Goal: Task Accomplishment & Management: Use online tool/utility

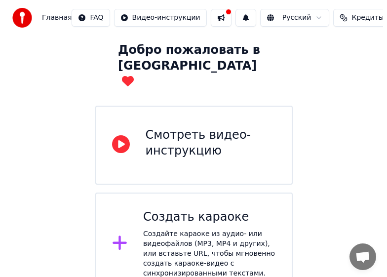
scroll to position [99, 0]
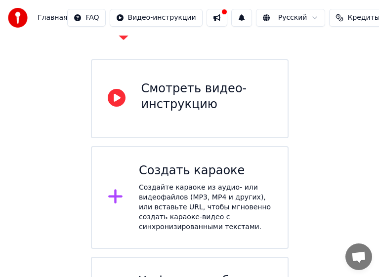
click at [241, 183] on div "Создайте караоке из аудио- или видеофайлов (MP3, MP4 и других), или вставьте UR…" at bounding box center [205, 207] width 133 height 49
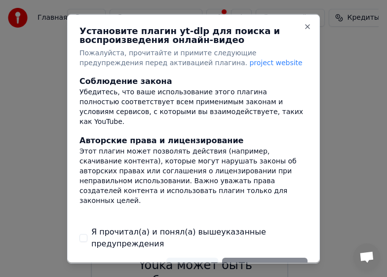
click at [128, 233] on label "Я прочитал(а) и понял(а) вышеуказанные предупреждения" at bounding box center [199, 238] width 216 height 24
click at [87, 234] on button "Я прочитал(а) и понял(а) вышеуказанные предупреждения" at bounding box center [84, 238] width 8 height 8
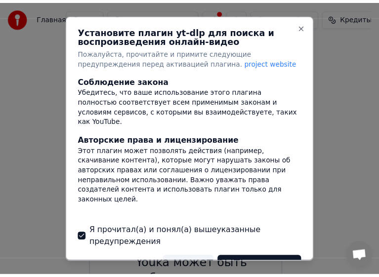
scroll to position [24, 0]
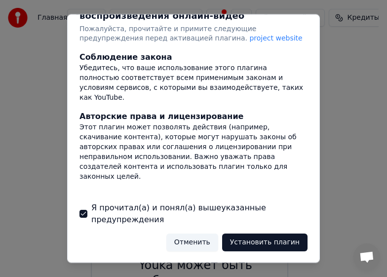
click at [198, 242] on button "Отменить" at bounding box center [192, 243] width 52 height 18
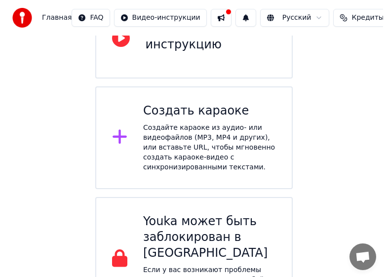
scroll to position [162, 0]
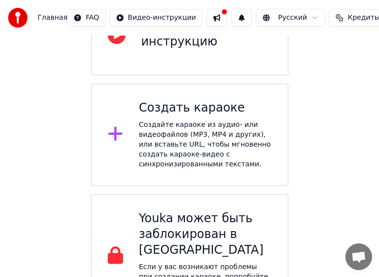
click at [227, 120] on div "Создайте караоке из аудио- или видеофайлов (MP3, MP4 и других), или вставьте UR…" at bounding box center [205, 144] width 133 height 49
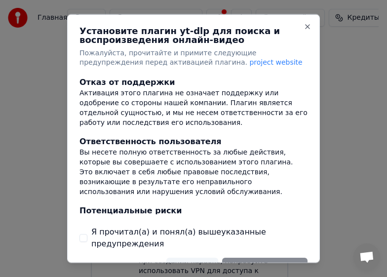
scroll to position [198, 0]
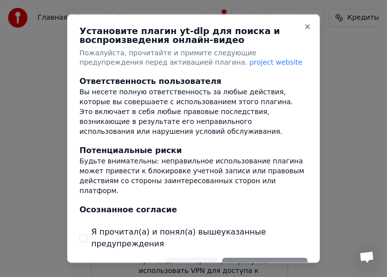
click at [109, 235] on label "Я прочитал(а) и понял(а) вышеуказанные предупреждения" at bounding box center [199, 238] width 216 height 24
click at [87, 235] on button "Я прочитал(а) и понял(а) вышеуказанные предупреждения" at bounding box center [84, 238] width 8 height 8
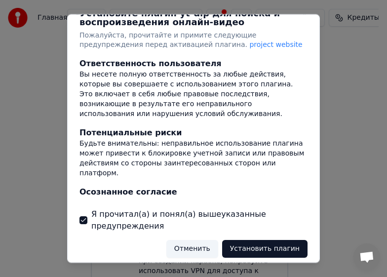
scroll to position [24, 0]
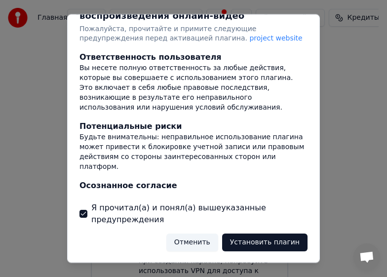
click at [256, 244] on button "Установить плагин" at bounding box center [264, 243] width 85 height 18
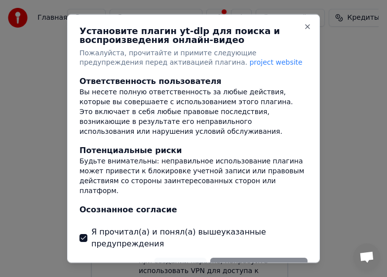
scroll to position [199, 0]
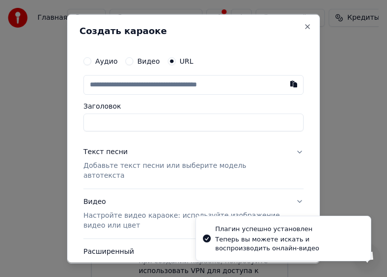
click at [137, 64] on label "Видео" at bounding box center [148, 60] width 23 height 7
click at [133, 64] on button "Видео" at bounding box center [129, 61] width 8 height 8
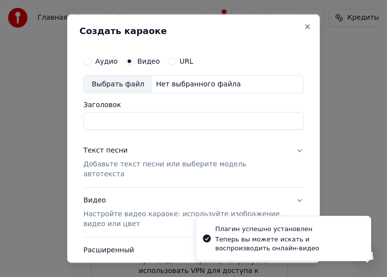
click at [117, 86] on div "Выбрать файл" at bounding box center [118, 84] width 68 height 18
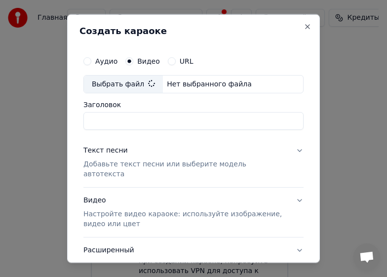
type input "**********"
click at [116, 164] on p "Добавьте текст песни или выберите модель автотекста" at bounding box center [185, 170] width 205 height 20
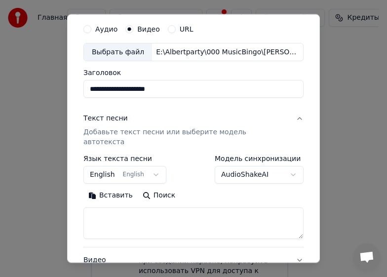
scroll to position [49, 0]
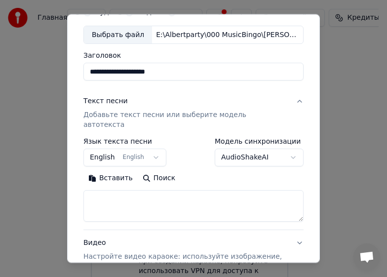
click at [127, 151] on button "English English" at bounding box center [124, 158] width 83 height 18
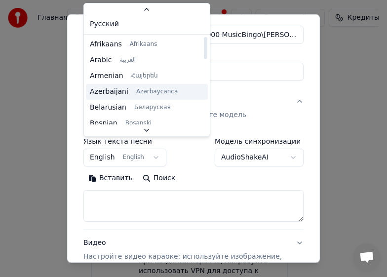
scroll to position [0, 0]
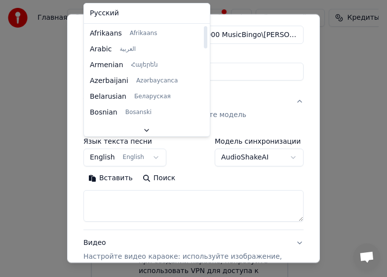
select select "**"
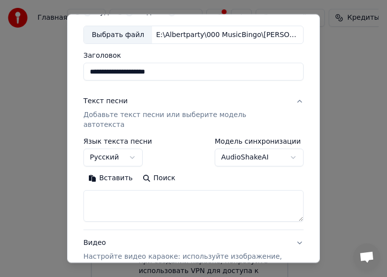
click at [174, 190] on textarea at bounding box center [193, 206] width 220 height 32
paste textarea "**********"
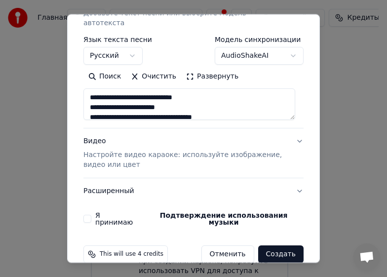
scroll to position [152, 0]
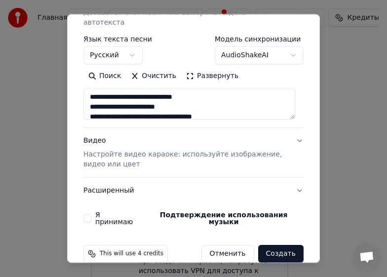
type textarea "**********"
click at [279, 245] on button "Создать" at bounding box center [280, 254] width 45 height 18
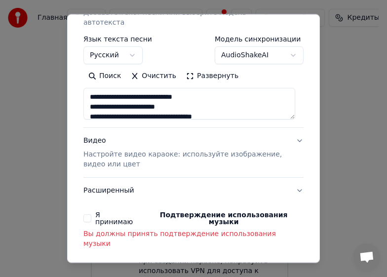
click at [98, 211] on label "Я принимаю Подтверждение использования музыки" at bounding box center [199, 218] width 208 height 14
click at [91, 214] on button "Я принимаю Подтверждение использования музыки" at bounding box center [87, 218] width 8 height 8
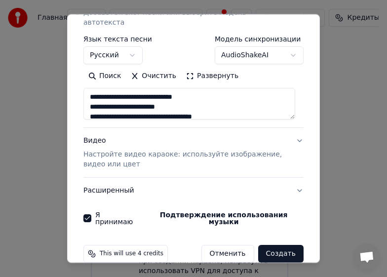
click at [272, 245] on button "Создать" at bounding box center [280, 254] width 45 height 18
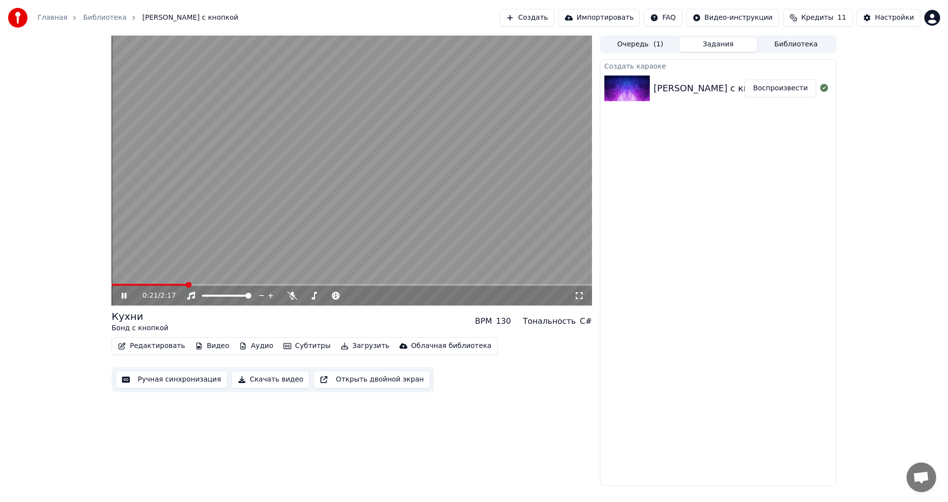
click at [204, 283] on video at bounding box center [352, 171] width 481 height 270
drag, startPoint x: 220, startPoint y: 283, endPoint x: 227, endPoint y: 284, distance: 7.0
click at [227, 284] on div "0:21 / 2:17" at bounding box center [352, 171] width 481 height 270
drag, startPoint x: 193, startPoint y: 289, endPoint x: 236, endPoint y: 286, distance: 43.1
click at [236, 286] on div "0:22 / 2:17" at bounding box center [352, 295] width 481 height 22
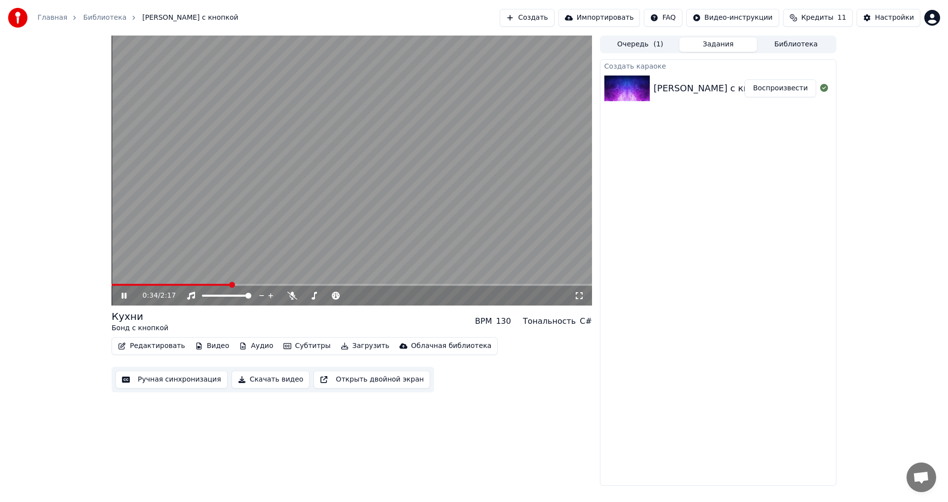
click at [231, 284] on span at bounding box center [232, 285] width 6 height 6
click at [265, 287] on span at bounding box center [267, 285] width 6 height 6
click at [291, 285] on span at bounding box center [288, 285] width 6 height 6
click at [350, 189] on video at bounding box center [352, 171] width 481 height 270
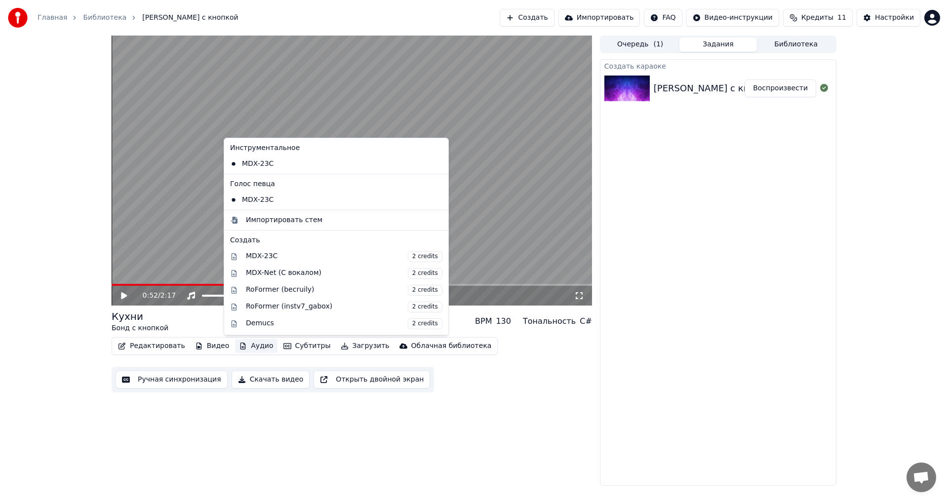
click at [254, 348] on button "Аудио" at bounding box center [256, 346] width 42 height 14
click at [295, 273] on div "MDX-Net (С вокалом) 2 credits" at bounding box center [344, 273] width 197 height 11
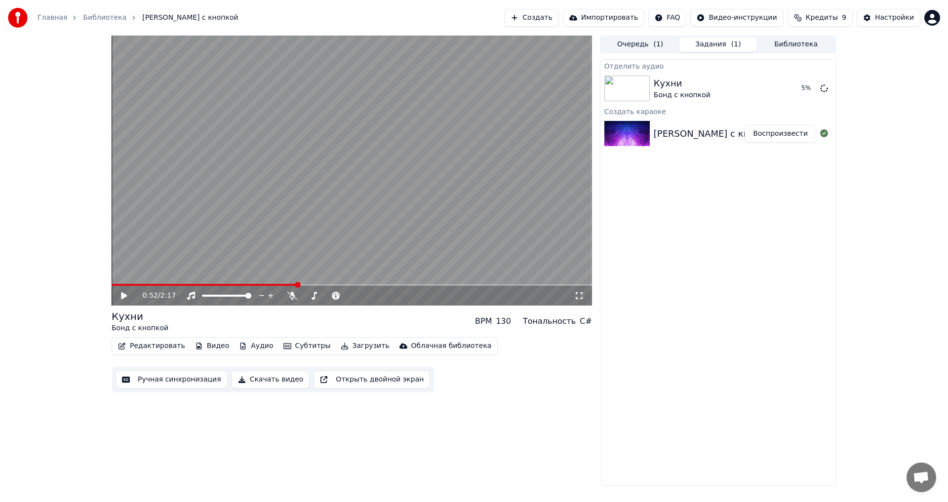
click at [717, 132] on div "[PERSON_NAME] с кнопкой - Кухни" at bounding box center [734, 134] width 161 height 14
click at [777, 133] on button "Воспроизвести" at bounding box center [781, 134] width 72 height 18
click at [440, 189] on video at bounding box center [352, 171] width 481 height 270
click at [787, 139] on button "Воспроизвести" at bounding box center [781, 134] width 72 height 18
click at [330, 298] on div at bounding box center [337, 296] width 80 height 10
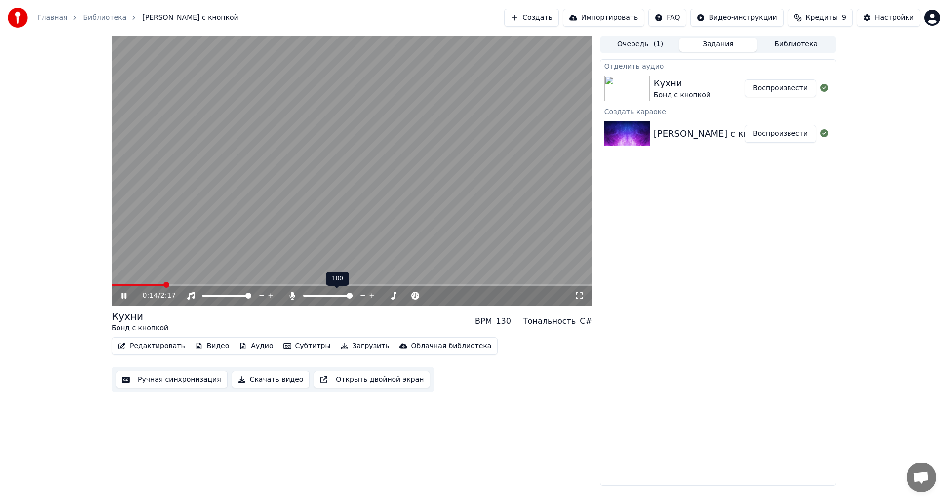
click at [353, 297] on span at bounding box center [350, 296] width 6 height 6
click at [305, 201] on video at bounding box center [352, 171] width 481 height 270
click at [709, 293] on div "Отделить аудио Кухни [PERSON_NAME] с кнопкой Воспроизвести Создать караоке [PER…" at bounding box center [718, 272] width 237 height 427
click at [289, 348] on button "Субтитры" at bounding box center [307, 346] width 55 height 14
click at [290, 347] on button "Субтитры" at bounding box center [307, 346] width 55 height 14
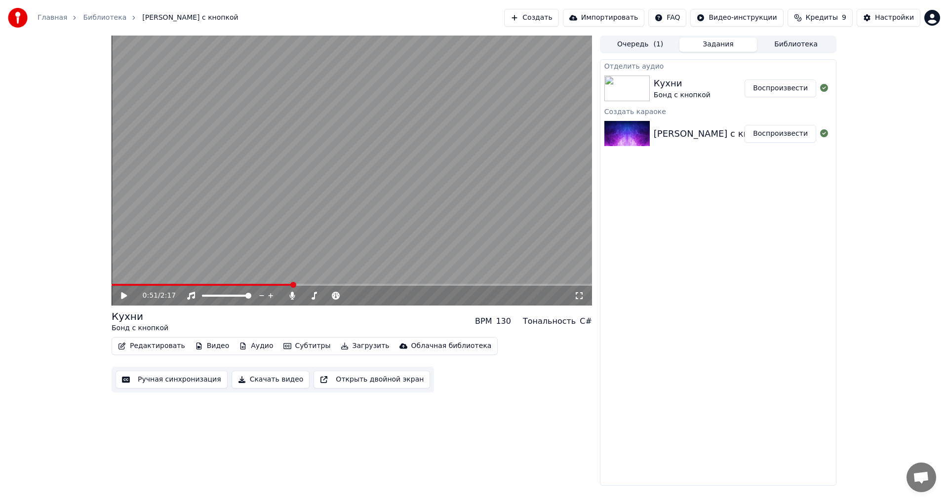
click at [142, 348] on button "Редактировать" at bounding box center [151, 346] width 75 height 14
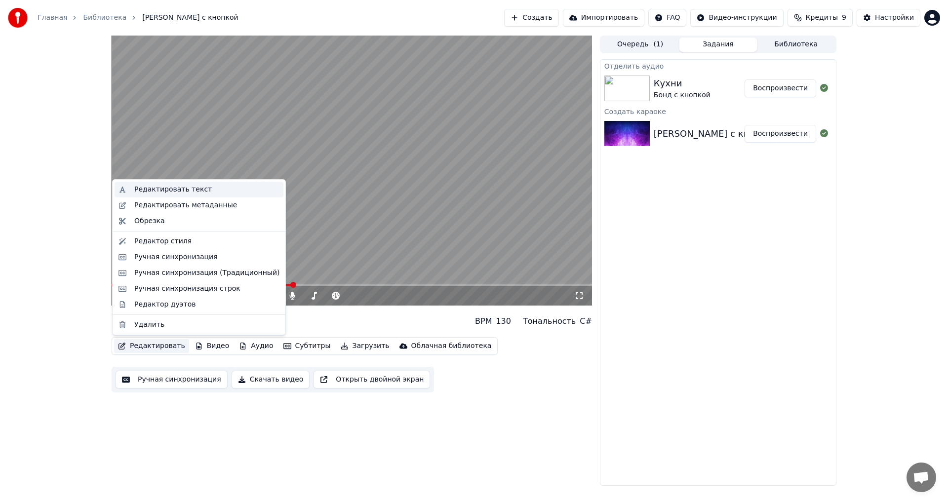
click at [185, 188] on div "Редактировать текст" at bounding box center [173, 190] width 78 height 10
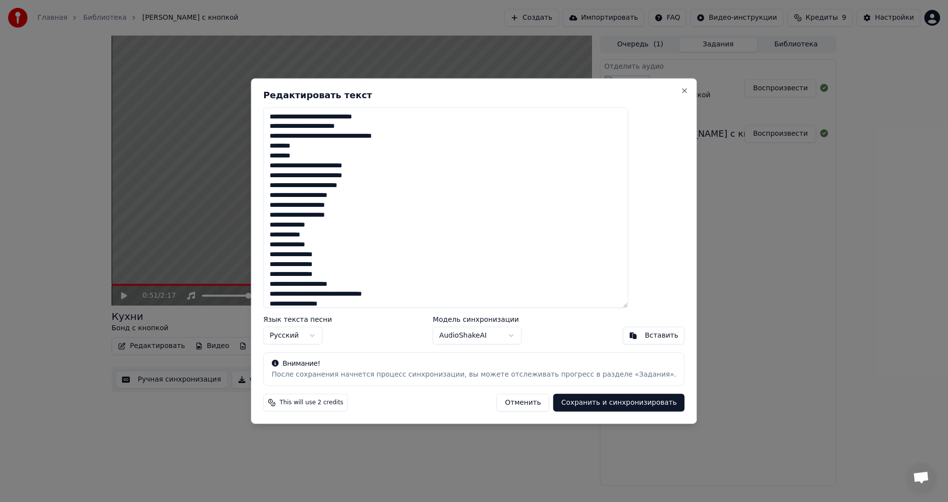
click at [338, 149] on textarea at bounding box center [445, 207] width 365 height 201
drag, startPoint x: 341, startPoint y: 145, endPoint x: 289, endPoint y: 147, distance: 51.9
click at [289, 147] on div "Редактировать текст Язык текста песни Русский Модель синхронизации AudioShakeAI…" at bounding box center [474, 251] width 446 height 346
drag, startPoint x: 348, startPoint y: 235, endPoint x: 295, endPoint y: 234, distance: 52.9
click at [295, 234] on textarea at bounding box center [445, 207] width 365 height 201
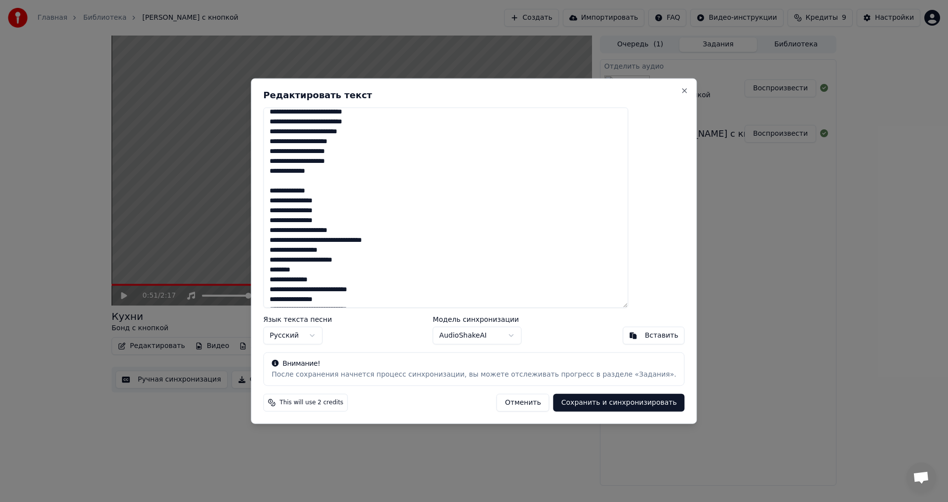
scroll to position [99, 0]
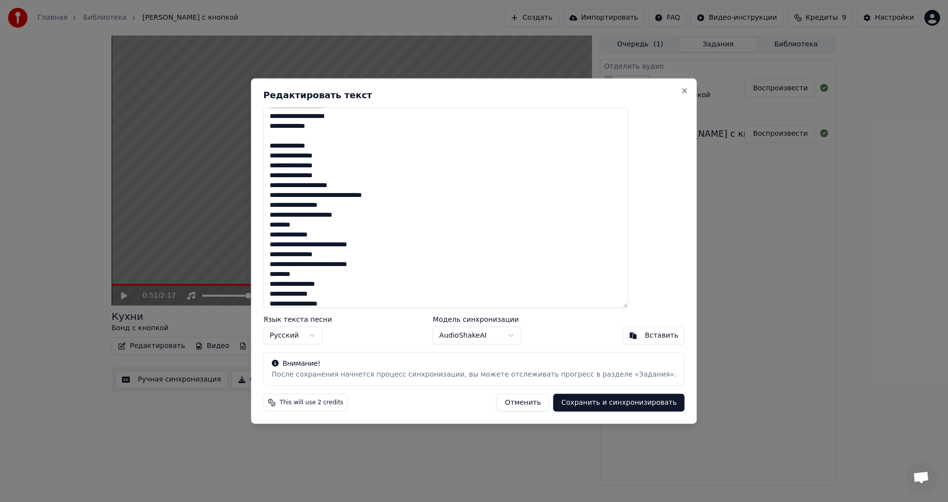
drag, startPoint x: 300, startPoint y: 189, endPoint x: 420, endPoint y: 274, distance: 147.1
click at [420, 274] on textarea at bounding box center [445, 207] width 365 height 201
drag, startPoint x: 347, startPoint y: 234, endPoint x: 295, endPoint y: 234, distance: 51.9
click at [295, 234] on textarea "**********" at bounding box center [445, 207] width 365 height 201
drag, startPoint x: 340, startPoint y: 279, endPoint x: 299, endPoint y: 276, distance: 40.6
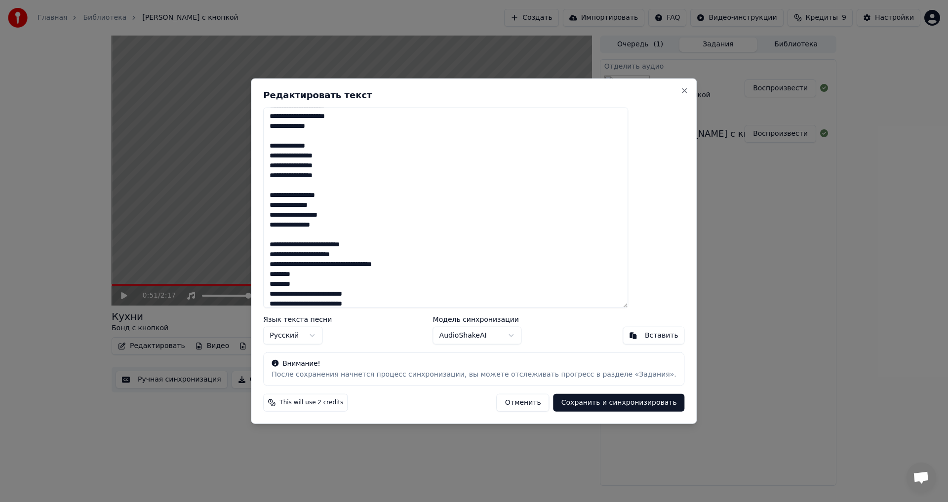
click at [299, 276] on textarea "**********" at bounding box center [445, 207] width 365 height 201
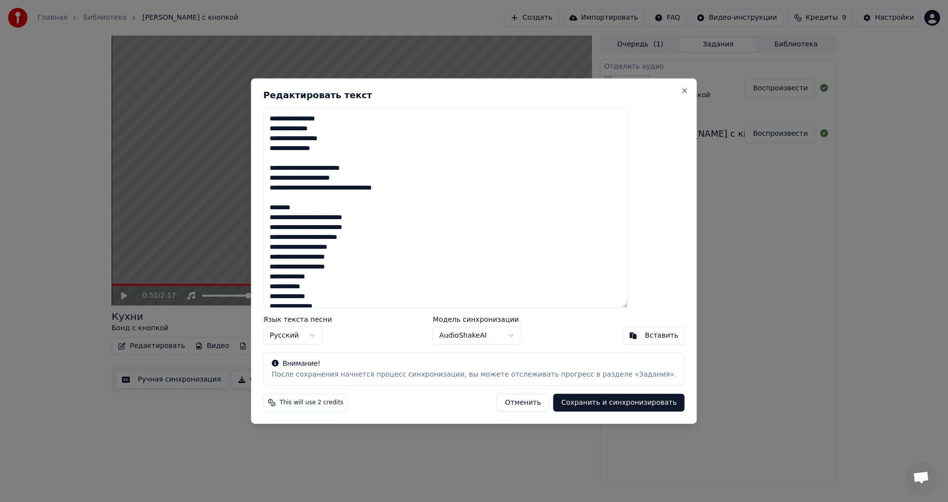
scroll to position [198, 0]
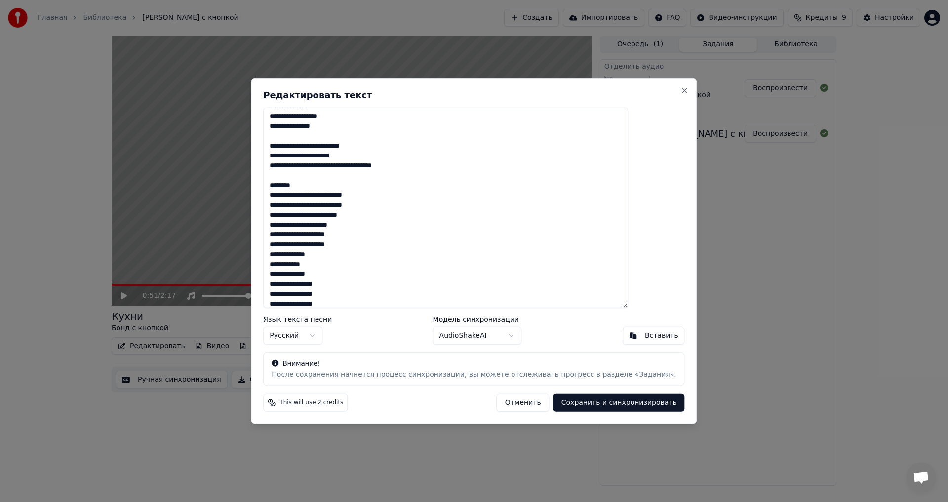
drag, startPoint x: 348, startPoint y: 267, endPoint x: 298, endPoint y: 267, distance: 49.9
click at [298, 267] on textarea "**********" at bounding box center [445, 207] width 365 height 201
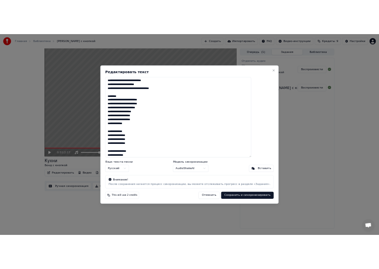
scroll to position [0, 0]
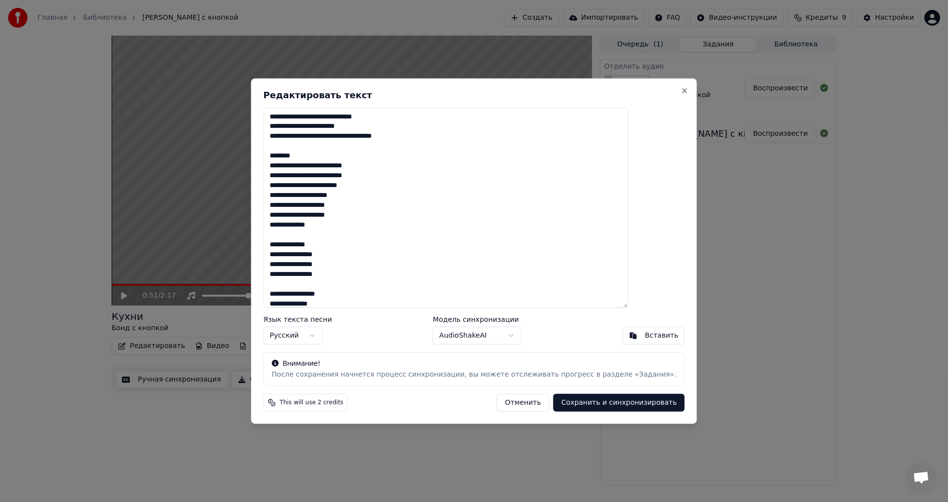
type textarea "**********"
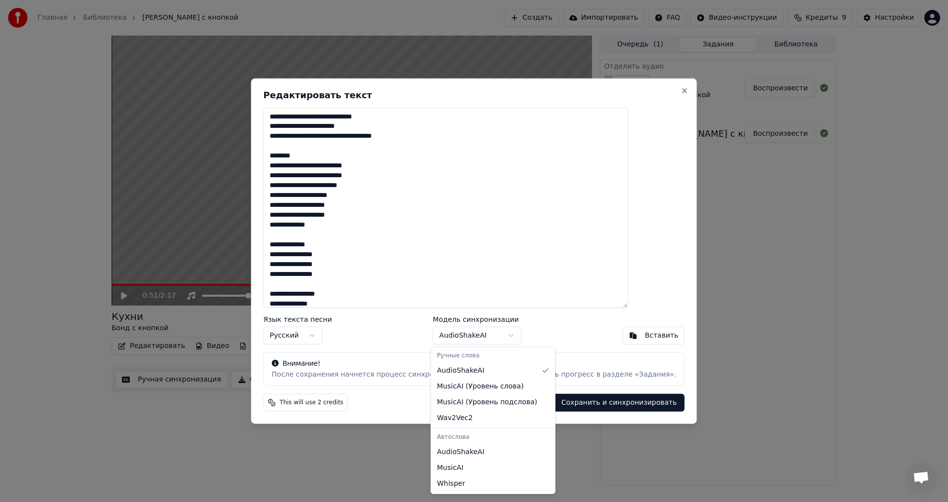
click at [478, 337] on body "Главная Библиотека Кухни • [PERSON_NAME] с кнопкой Создать Импортировать FAQ Ви…" at bounding box center [474, 251] width 948 height 502
click at [479, 336] on body "Главная Библиотека Кухни • [PERSON_NAME] с кнопкой Создать Импортировать FAQ Ви…" at bounding box center [474, 251] width 948 height 502
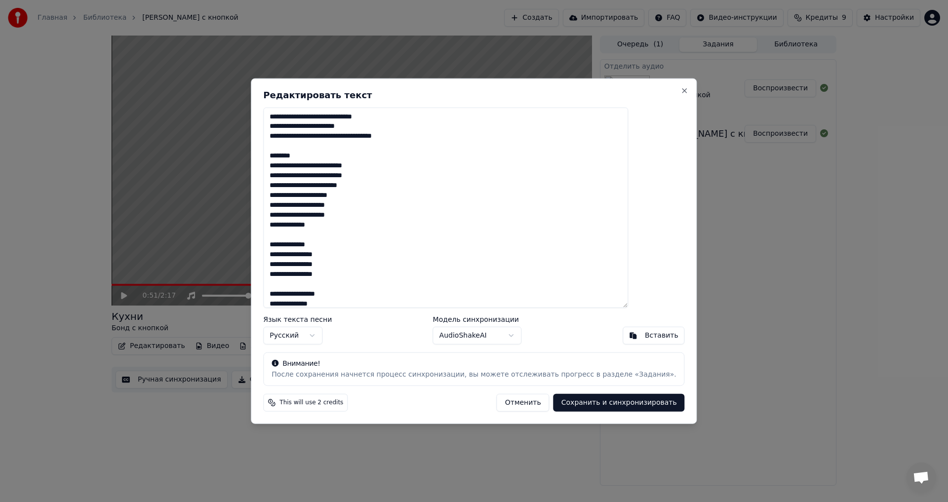
click at [562, 404] on button "Сохранить и синхронизировать" at bounding box center [619, 403] width 131 height 18
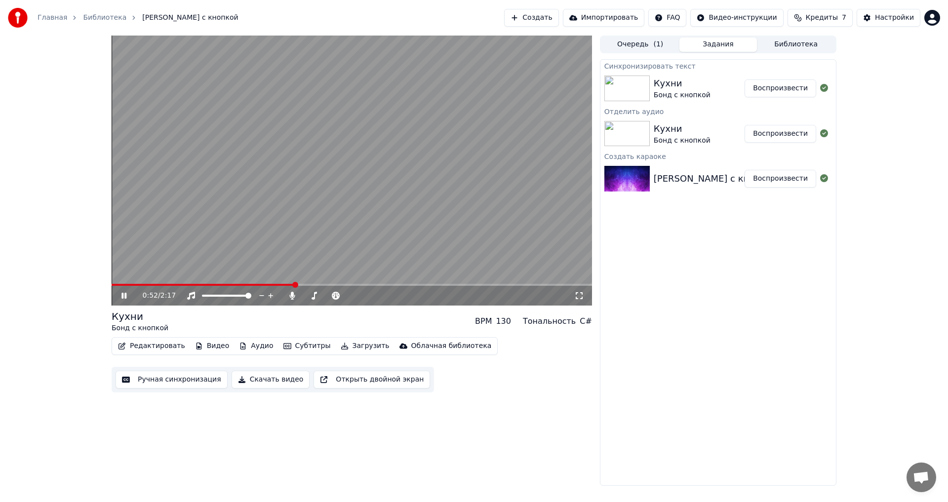
click at [54, 131] on div "0:52 / 2:17 Кухни [PERSON_NAME] с кнопкой BPM 130 Тональность C# Редактировать …" at bounding box center [474, 261] width 948 height 450
drag, startPoint x: 220, startPoint y: 283, endPoint x: 188, endPoint y: 283, distance: 32.1
click at [188, 283] on video at bounding box center [352, 171] width 481 height 270
click at [112, 284] on span at bounding box center [122, 285] width 21 height 2
click at [121, 295] on icon at bounding box center [131, 296] width 23 height 8
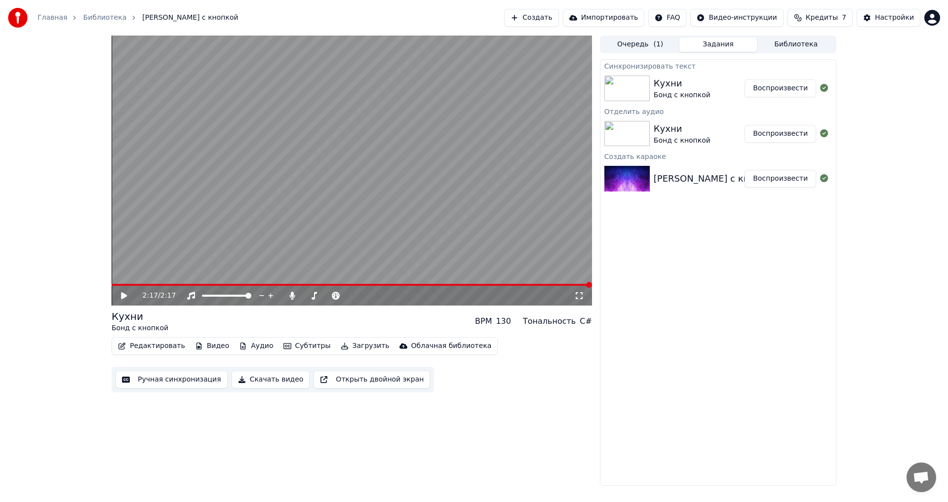
click at [264, 378] on button "Скачать видео" at bounding box center [271, 380] width 79 height 18
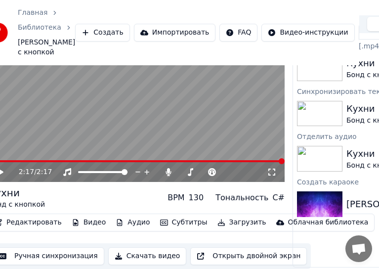
scroll to position [56, 0]
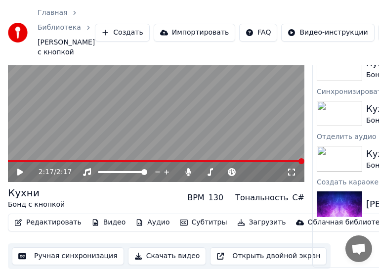
click at [367, 21] on div "Главная Библиотека [PERSON_NAME] с кнопкой Создать Импортировать FAQ Видео-инст…" at bounding box center [189, 32] width 379 height 65
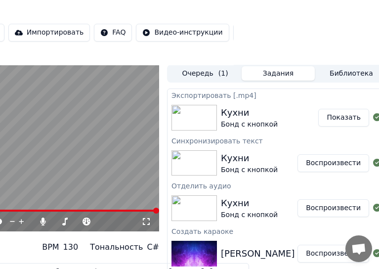
scroll to position [0, 145]
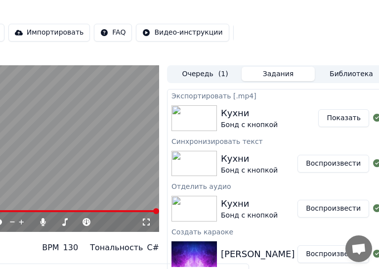
click at [352, 123] on button "Показать" at bounding box center [343, 118] width 51 height 18
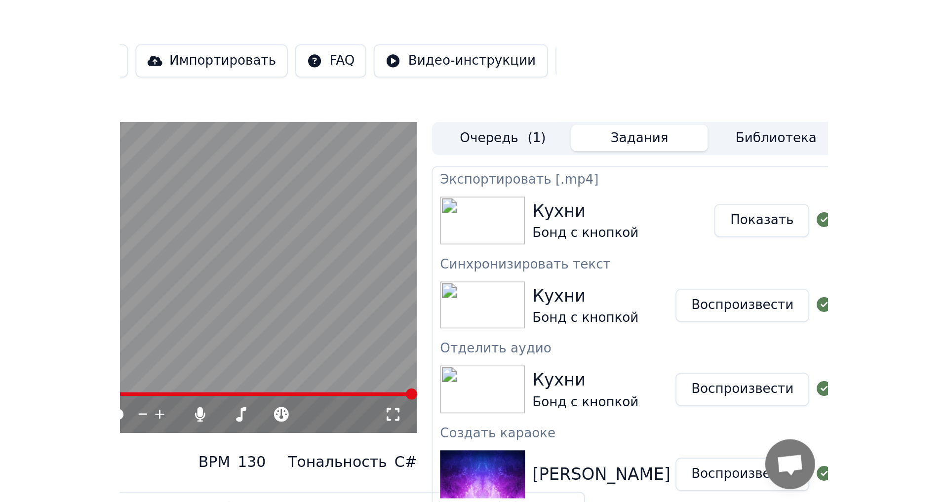
scroll to position [0, 0]
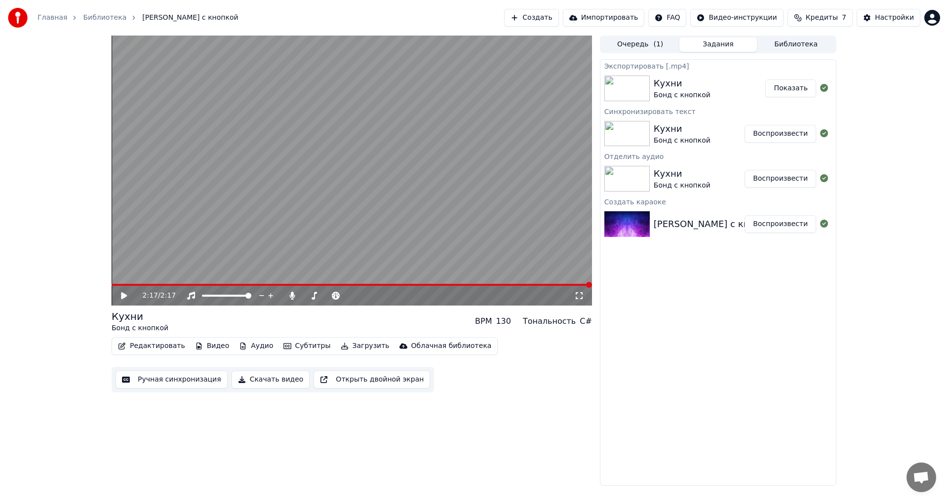
click at [535, 18] on button "Создать" at bounding box center [531, 18] width 54 height 18
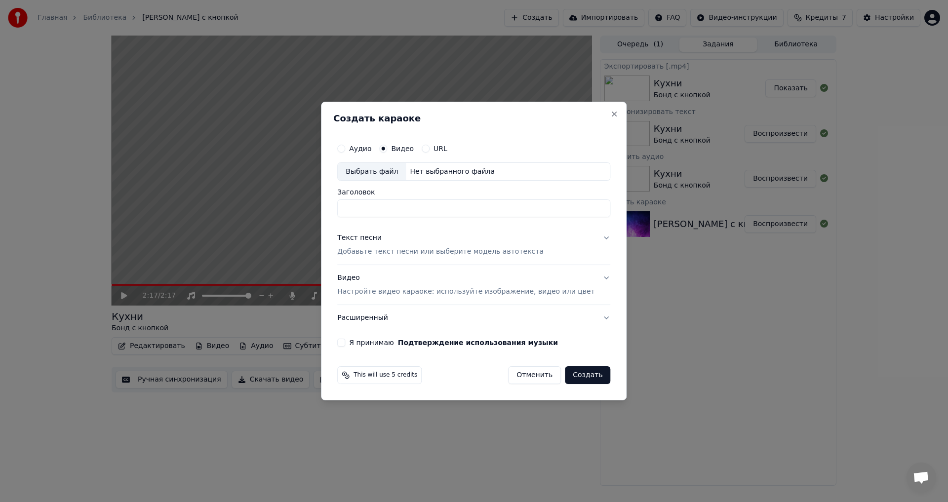
click at [390, 168] on div "Выбрать файл" at bounding box center [372, 172] width 68 height 18
type input "**********"
click at [435, 250] on p "Добавьте текст песни или выберите модель автотекста" at bounding box center [440, 252] width 206 height 10
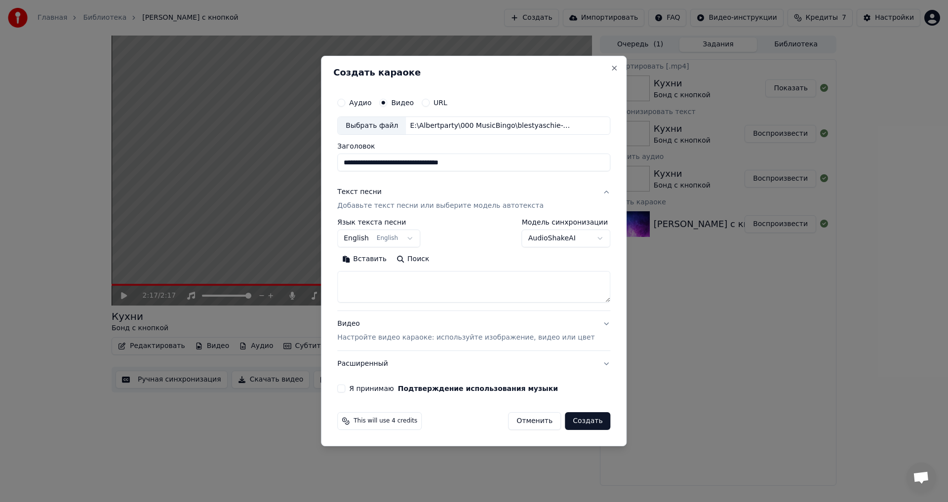
click at [430, 289] on textarea at bounding box center [473, 288] width 273 height 32
click at [418, 237] on body "Главная Библиотека Кухни • [PERSON_NAME] с кнопкой Создать Импортировать FAQ Ви…" at bounding box center [474, 251] width 948 height 502
select select "**"
click at [397, 286] on textarea at bounding box center [473, 288] width 273 height 32
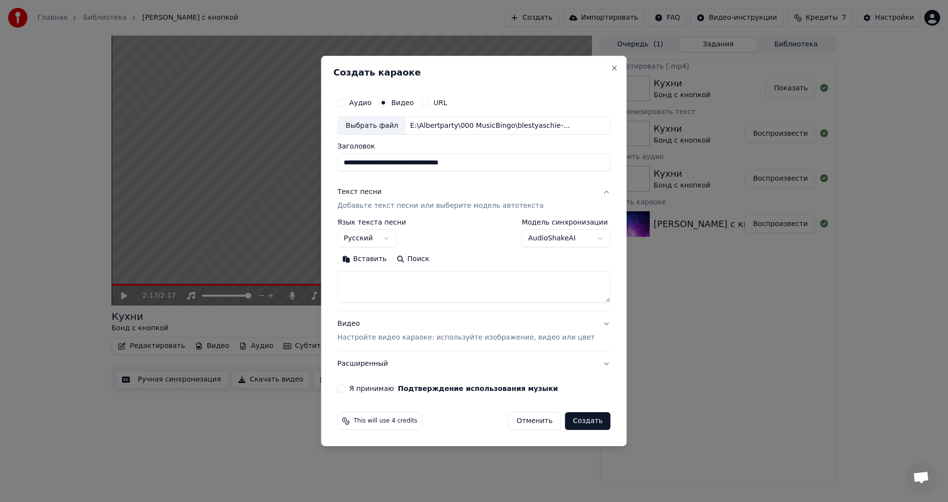
click at [401, 285] on textarea at bounding box center [473, 288] width 273 height 32
click at [580, 83] on div "**********" at bounding box center [474, 251] width 306 height 391
click at [375, 278] on textarea at bounding box center [473, 288] width 273 height 32
paste textarea "**********"
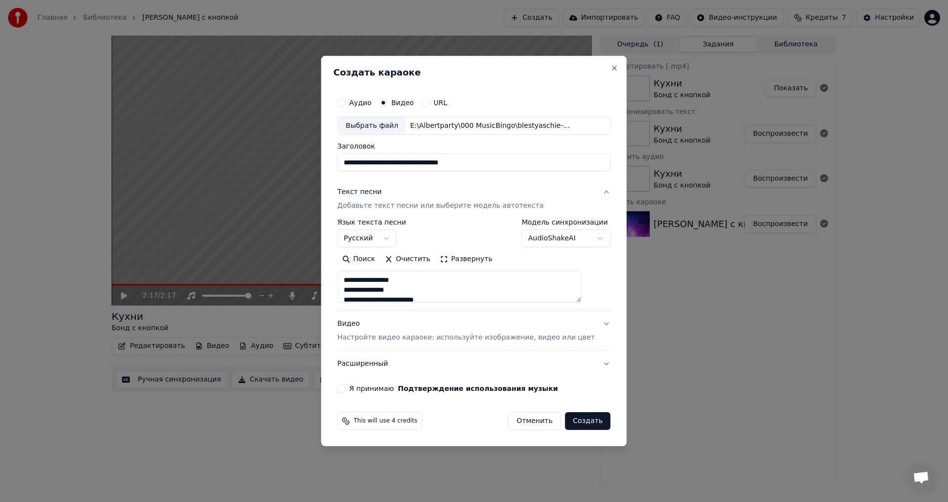
click at [455, 258] on button "Развернуть" at bounding box center [466, 260] width 62 height 16
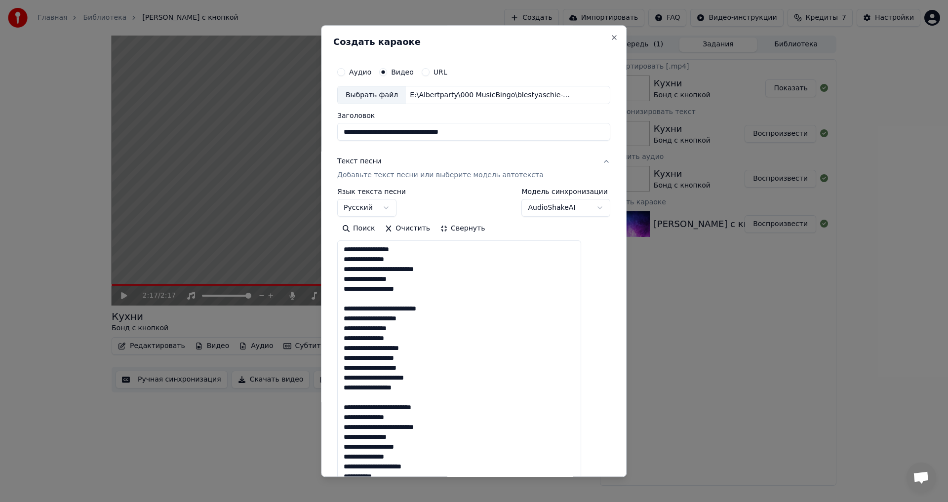
drag, startPoint x: 431, startPoint y: 251, endPoint x: 333, endPoint y: 238, distance: 99.2
click at [333, 238] on div "**********" at bounding box center [474, 251] width 306 height 452
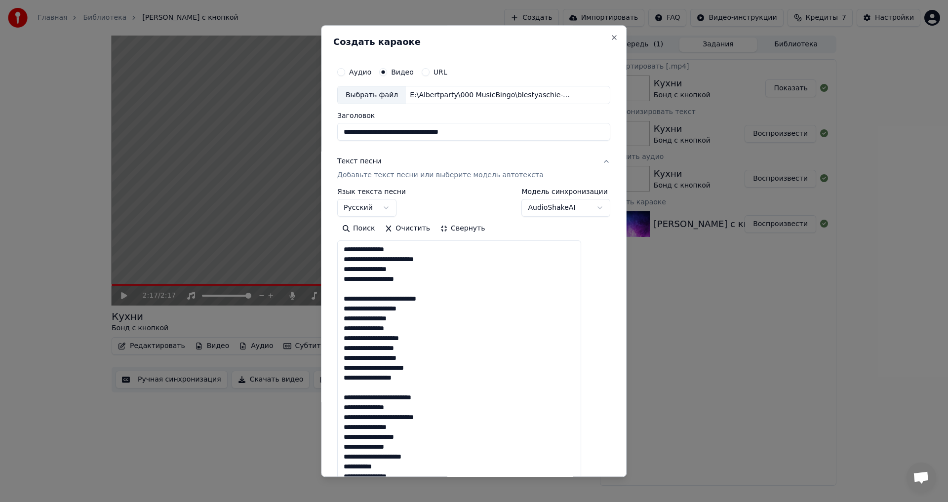
drag, startPoint x: 473, startPoint y: 301, endPoint x: 345, endPoint y: 295, distance: 127.6
drag, startPoint x: 459, startPoint y: 385, endPoint x: 354, endPoint y: 390, distance: 105.8
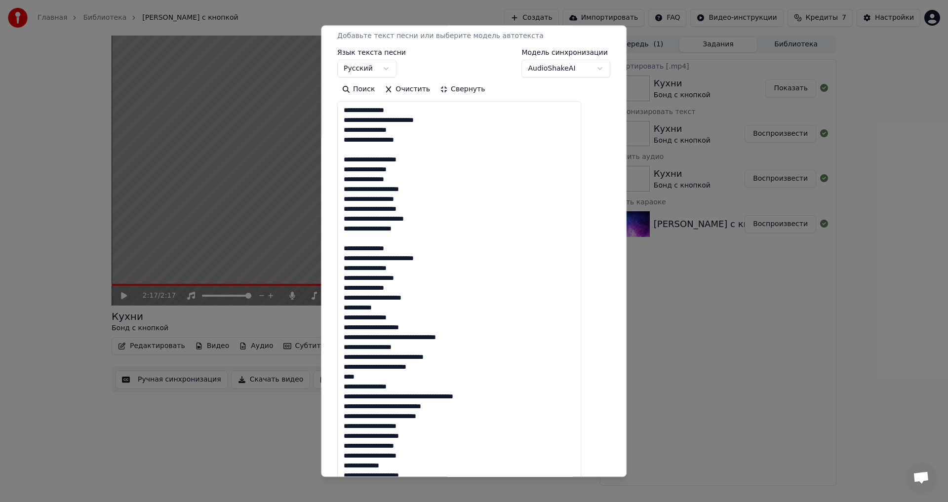
scroll to position [198, 0]
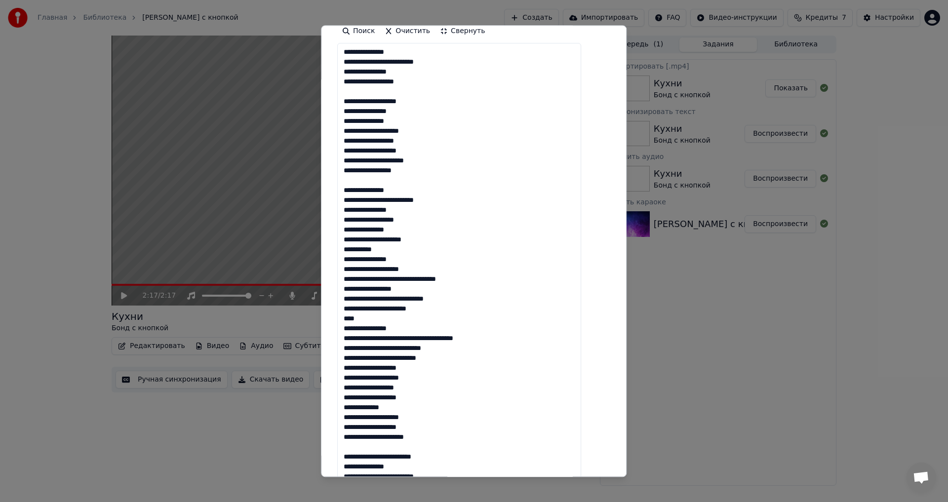
drag, startPoint x: 356, startPoint y: 270, endPoint x: 504, endPoint y: 360, distance: 173.6
click at [504, 360] on textarea at bounding box center [459, 417] width 244 height 748
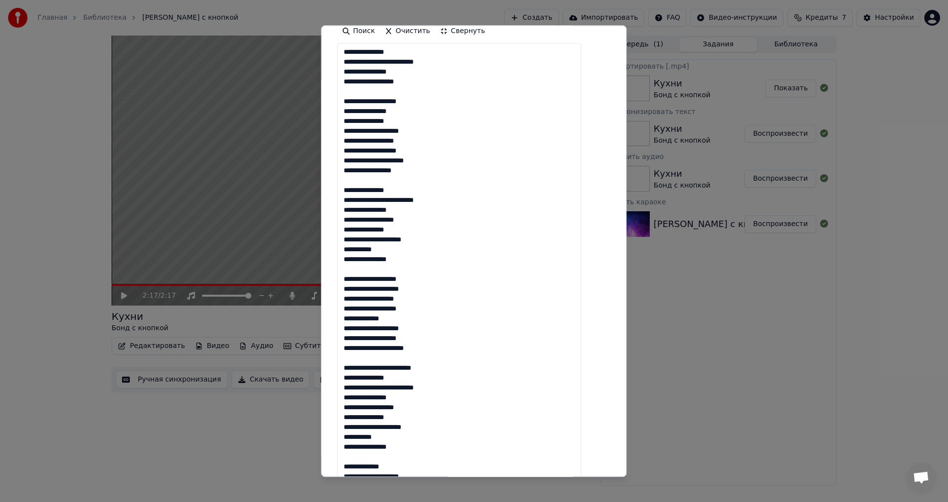
scroll to position [247, 0]
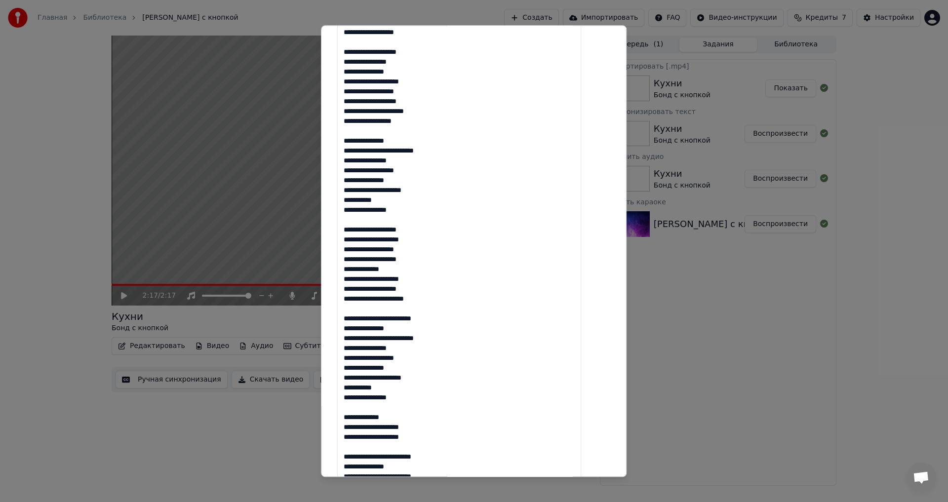
drag, startPoint x: 457, startPoint y: 321, endPoint x: 353, endPoint y: 320, distance: 104.2
click at [353, 320] on textarea at bounding box center [459, 368] width 244 height 748
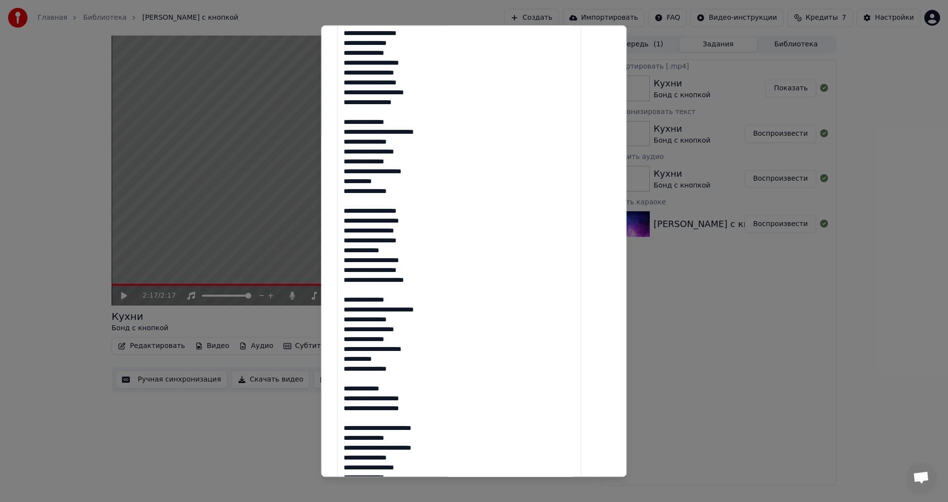
scroll to position [296, 0]
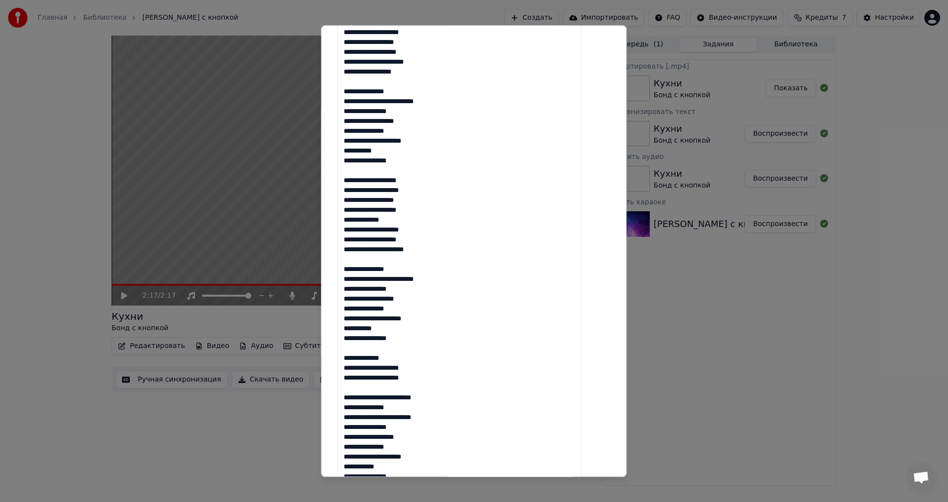
drag, startPoint x: 433, startPoint y: 359, endPoint x: 359, endPoint y: 354, distance: 73.8
click at [359, 354] on textarea at bounding box center [459, 319] width 244 height 748
click at [396, 355] on textarea at bounding box center [459, 319] width 244 height 748
drag, startPoint x: 405, startPoint y: 358, endPoint x: 354, endPoint y: 358, distance: 50.9
click at [354, 358] on textarea at bounding box center [459, 319] width 244 height 748
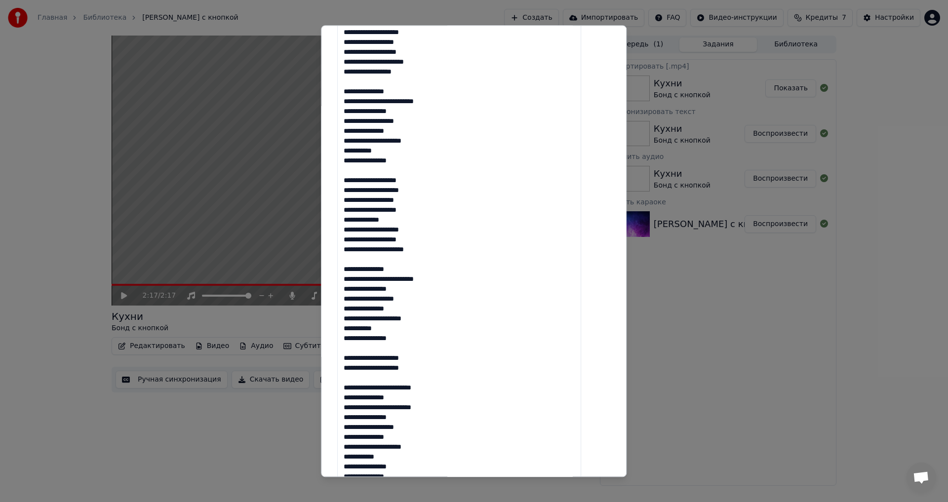
drag, startPoint x: 456, startPoint y: 387, endPoint x: 352, endPoint y: 386, distance: 104.2
click at [352, 386] on textarea at bounding box center [459, 319] width 244 height 748
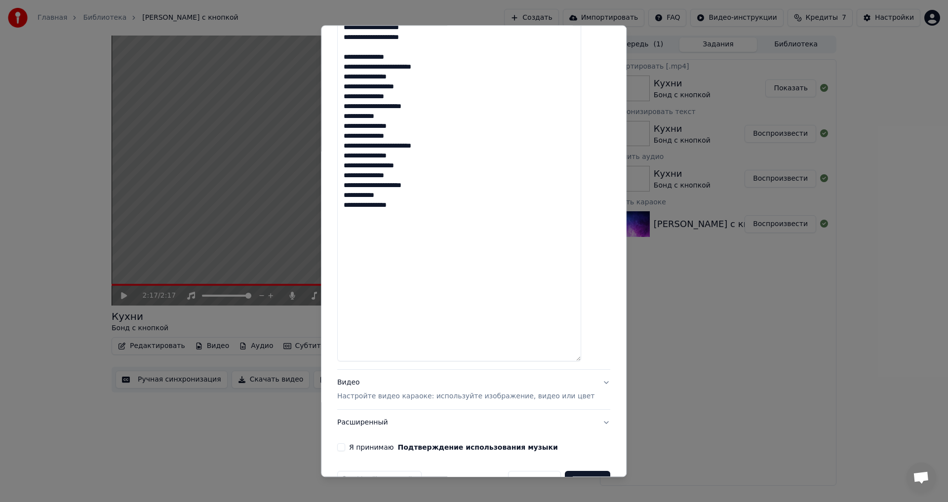
scroll to position [655, 0]
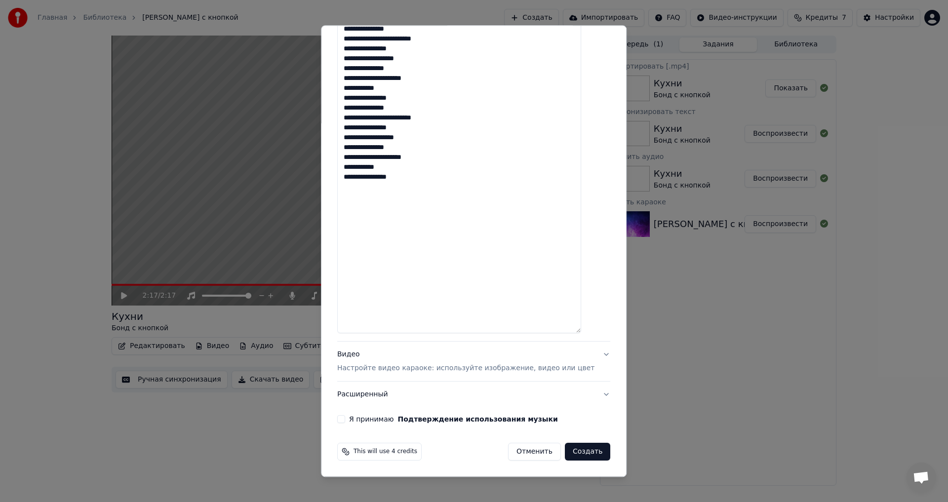
type textarea "**********"
click at [357, 419] on div "Я принимаю Подтверждение использования музыки" at bounding box center [473, 420] width 273 height 8
click at [345, 418] on button "Я принимаю Подтверждение использования музыки" at bounding box center [341, 420] width 8 height 8
click at [385, 398] on button "Расширенный" at bounding box center [473, 395] width 273 height 26
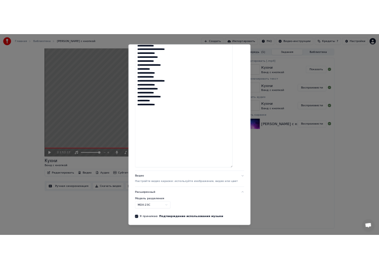
scroll to position [0, 0]
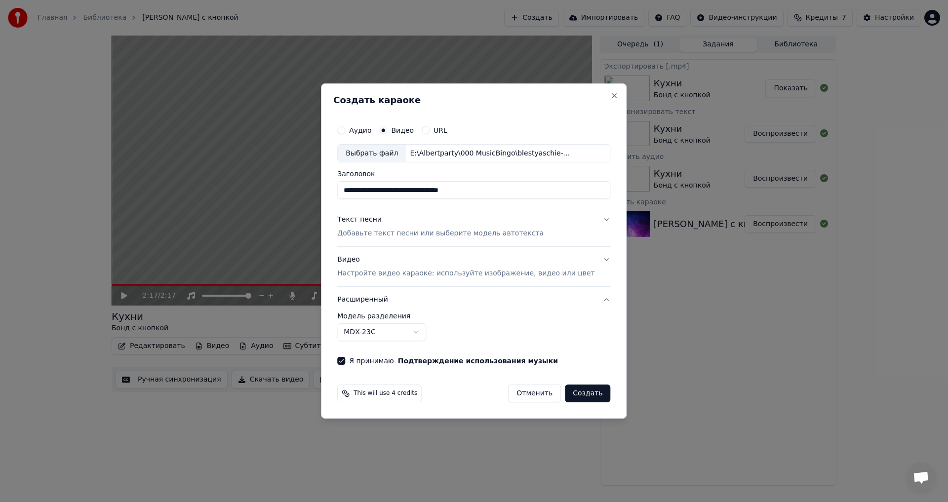
click at [532, 332] on div "**********" at bounding box center [473, 327] width 273 height 29
click at [430, 332] on body "Главная Библиотека Кухни • [PERSON_NAME] с кнопкой Создать Импортировать FAQ Ви…" at bounding box center [474, 251] width 948 height 502
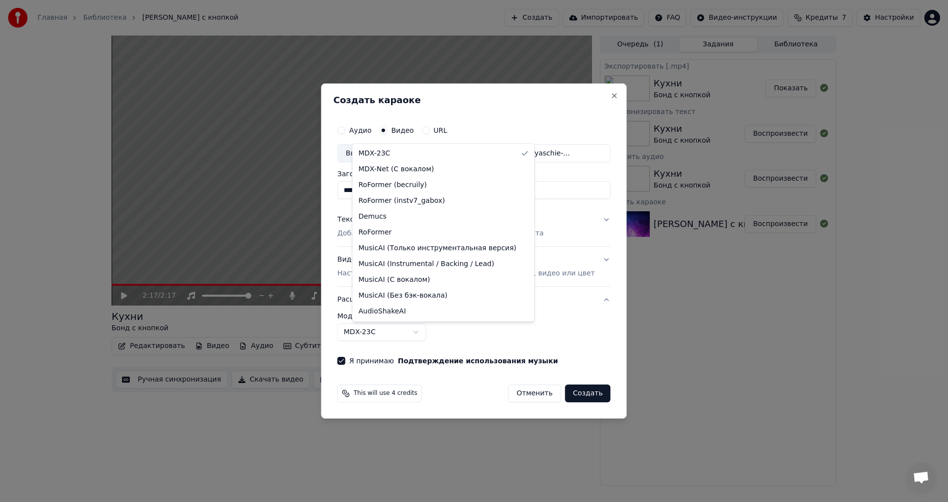
click at [538, 322] on body "Главная Библиотека Кухни • [PERSON_NAME] с кнопкой Создать Импортировать FAQ Ви…" at bounding box center [474, 251] width 948 height 502
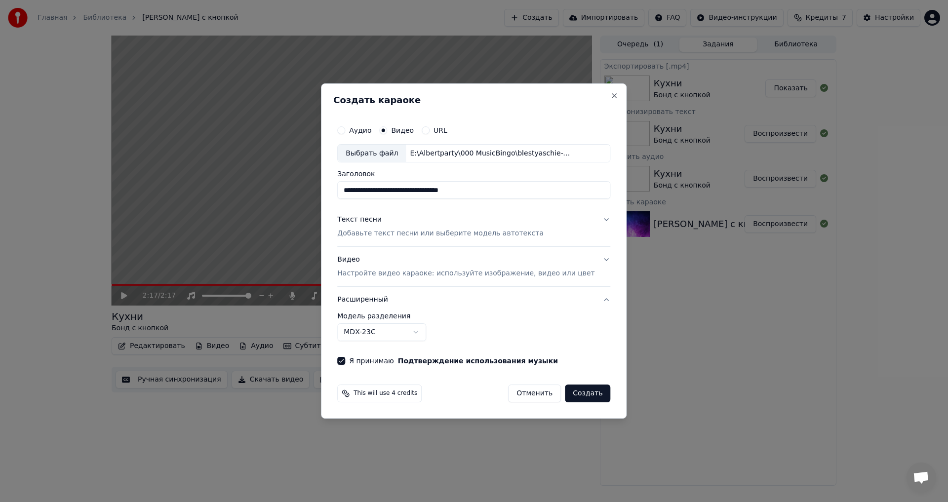
click at [576, 393] on button "Создать" at bounding box center [587, 394] width 45 height 18
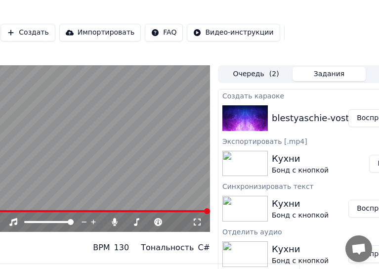
scroll to position [0, 156]
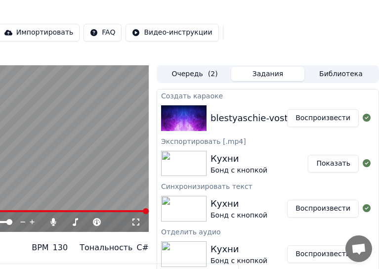
click at [262, 116] on div "blestyaschie-vostochnyie-skazki_335600" at bounding box center [300, 118] width 181 height 14
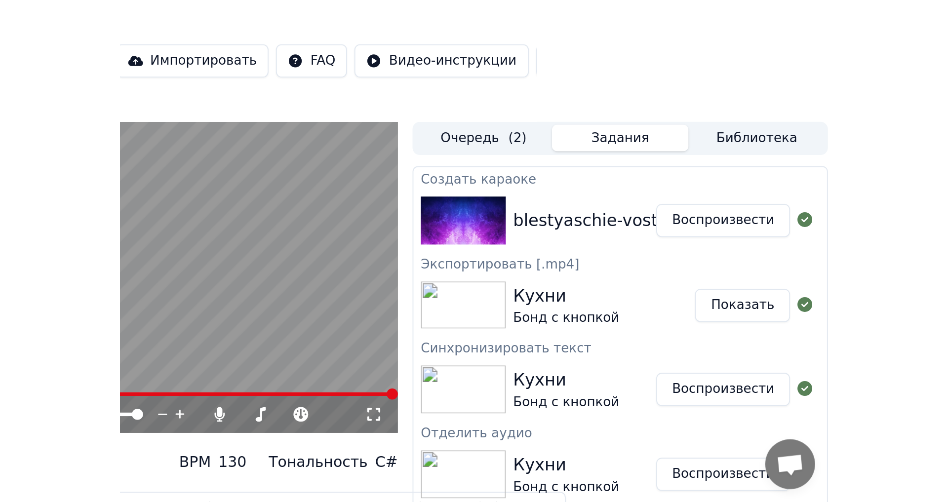
scroll to position [0, 0]
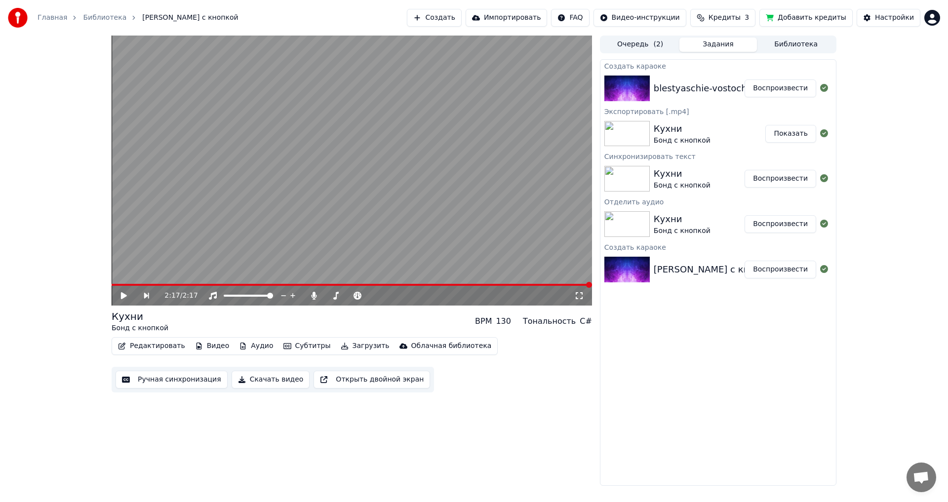
click at [778, 88] on button "Воспроизвести" at bounding box center [781, 89] width 72 height 18
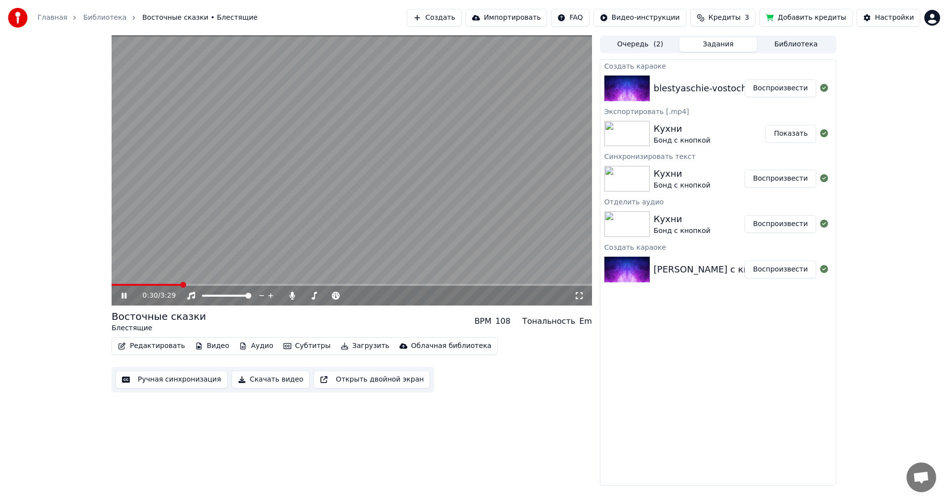
click at [122, 295] on icon at bounding box center [131, 296] width 23 height 8
click at [251, 382] on button "Скачать видео" at bounding box center [271, 380] width 79 height 18
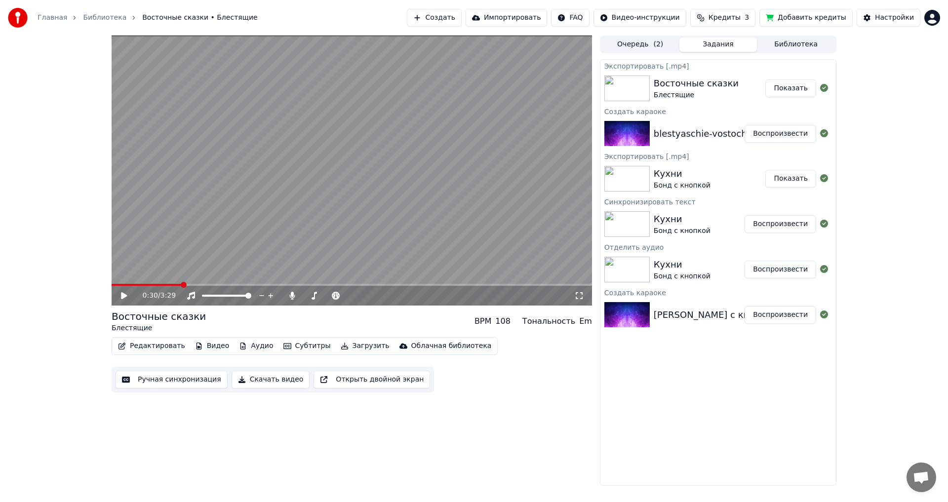
click at [792, 94] on button "Показать" at bounding box center [791, 89] width 51 height 18
